Goal: Navigation & Orientation: Understand site structure

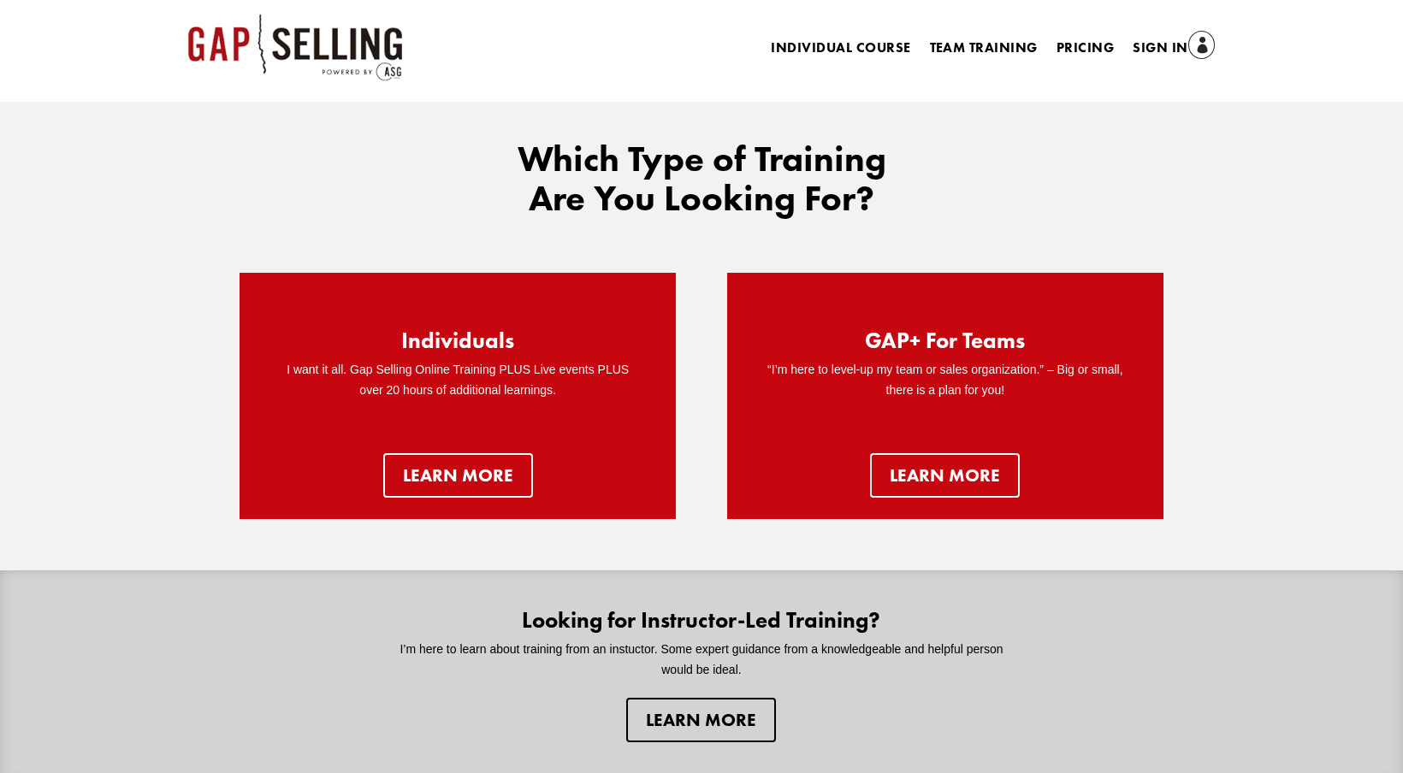
click at [188, 14] on area at bounding box center [188, 14] width 0 height 0
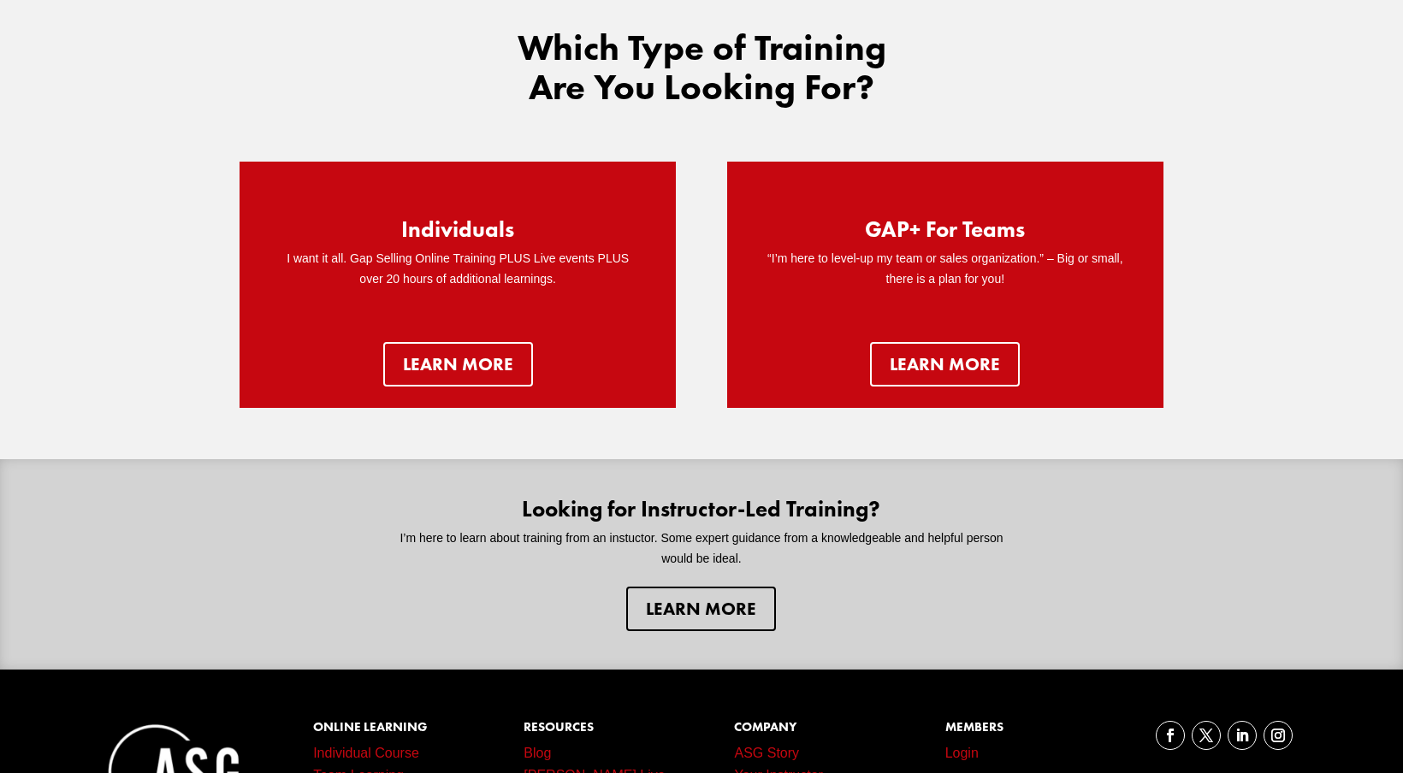
scroll to position [254, 0]
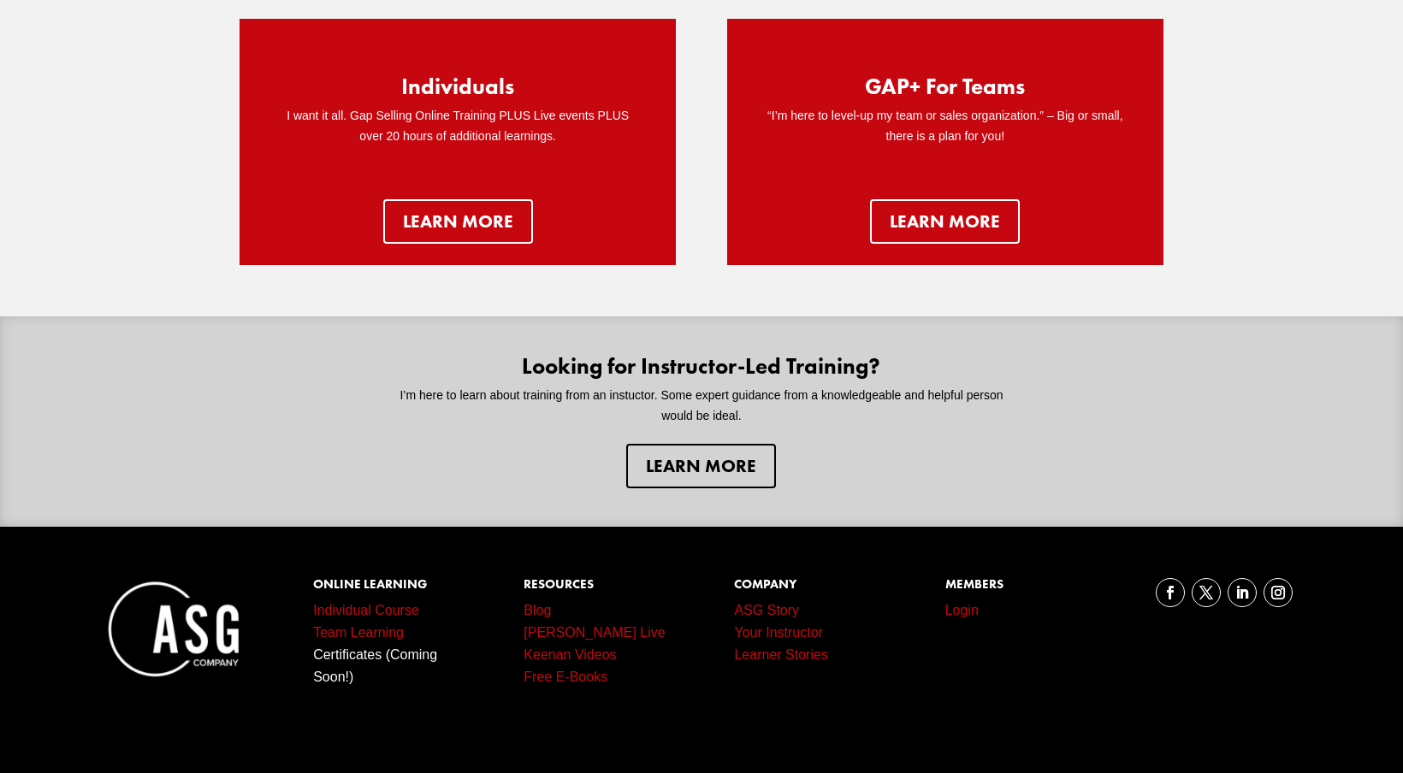
click at [165, 623] on img at bounding box center [175, 630] width 145 height 104
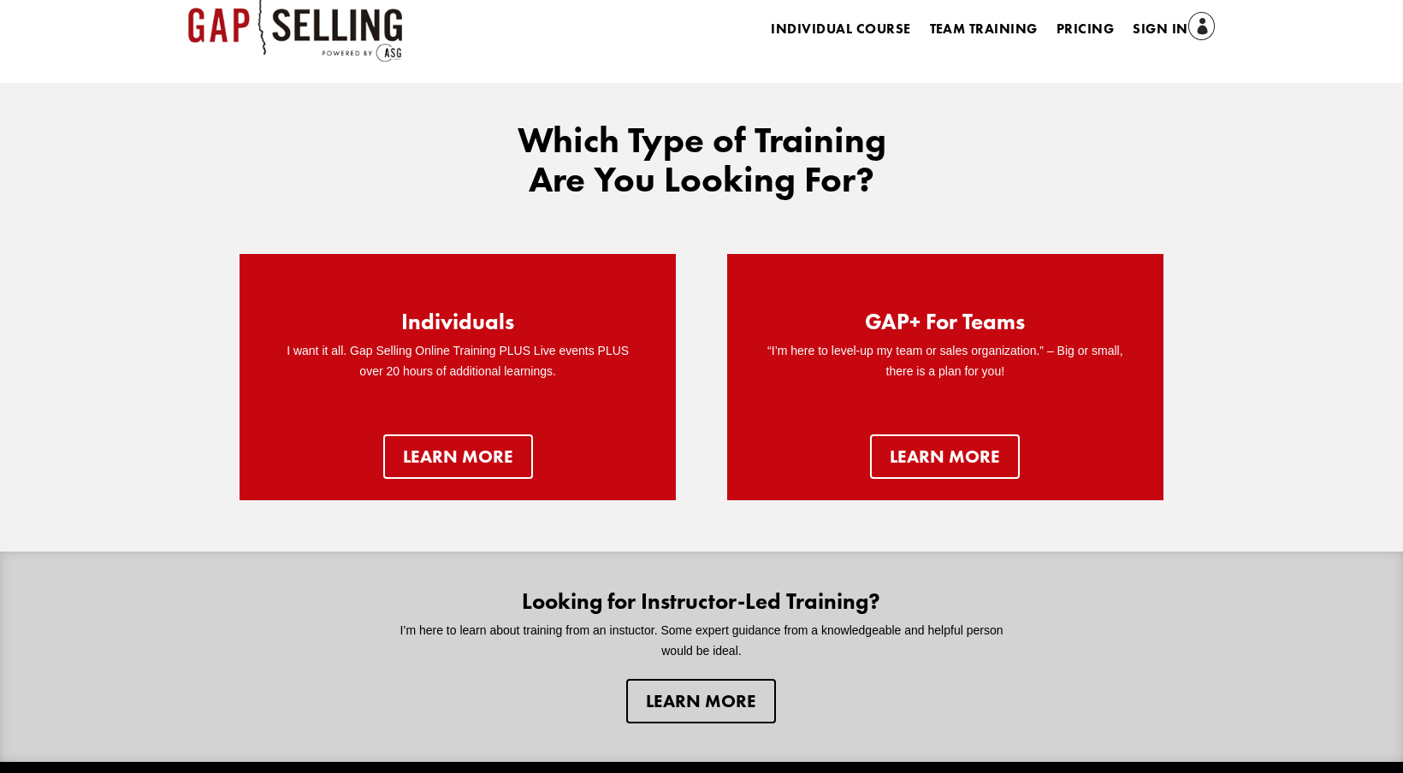
scroll to position [0, 0]
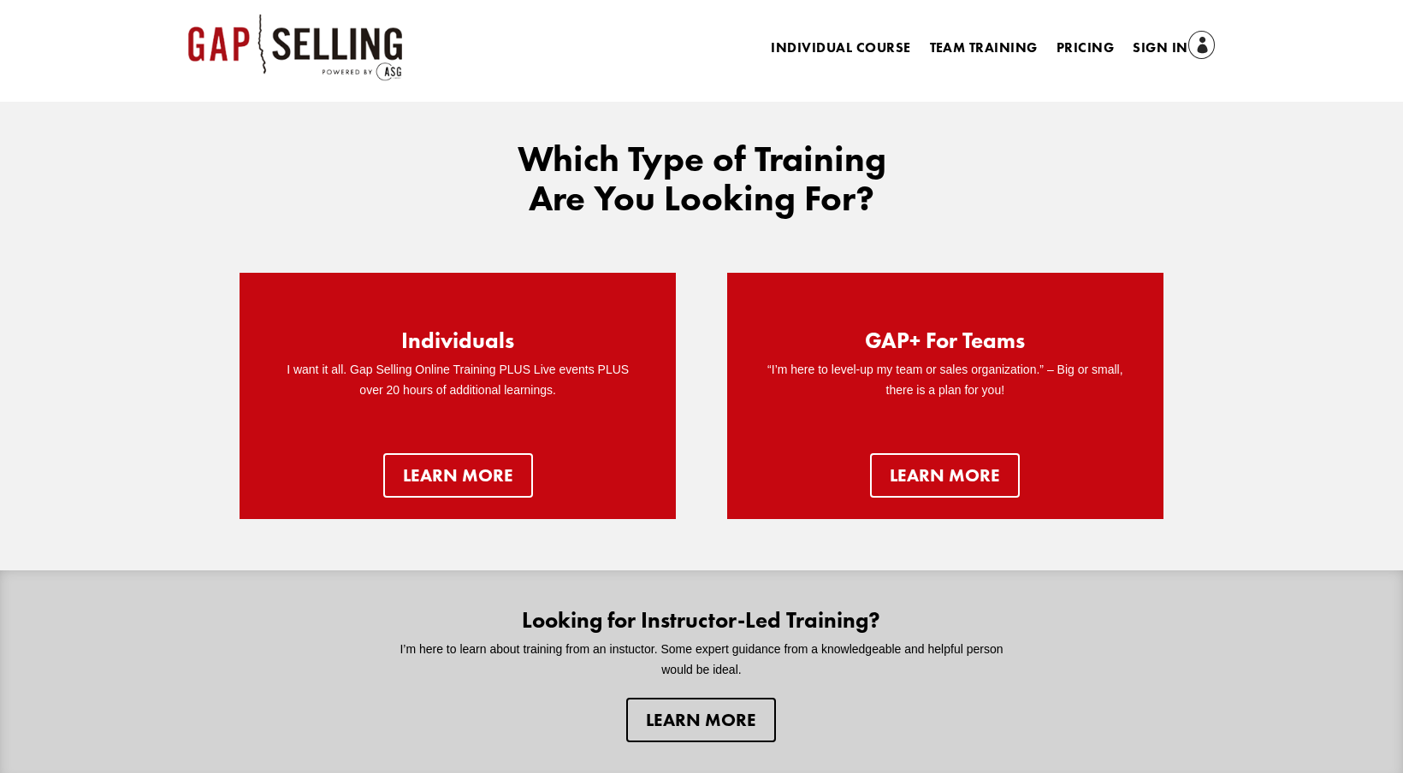
click at [188, 14] on area at bounding box center [188, 14] width 0 height 0
